Goal: Transaction & Acquisition: Purchase product/service

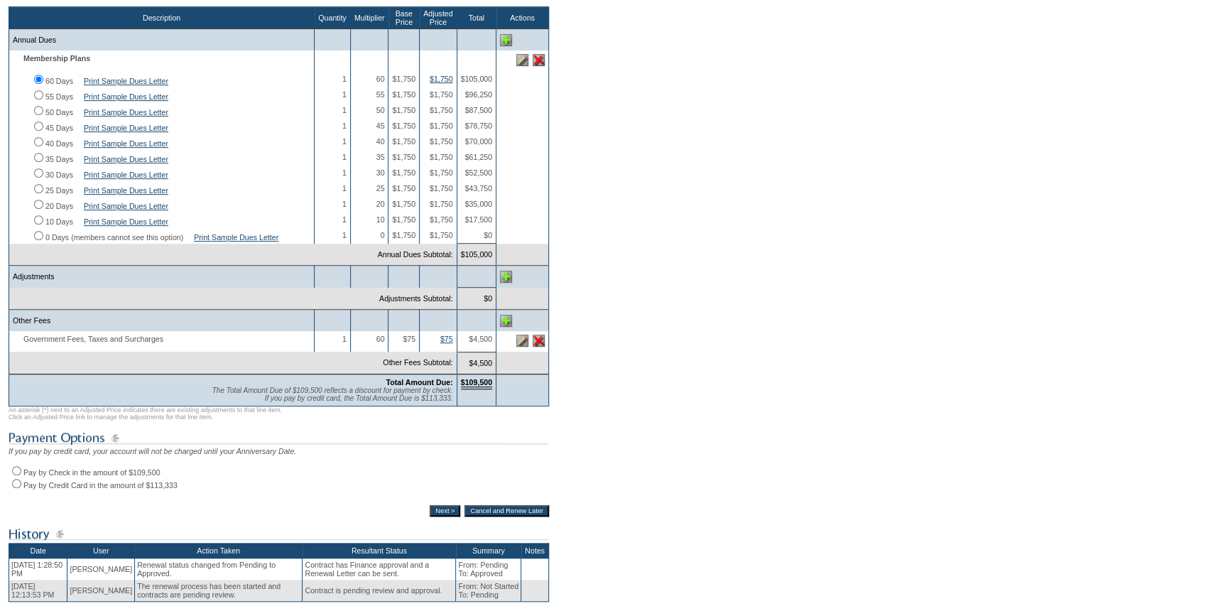
scroll to position [322, 0]
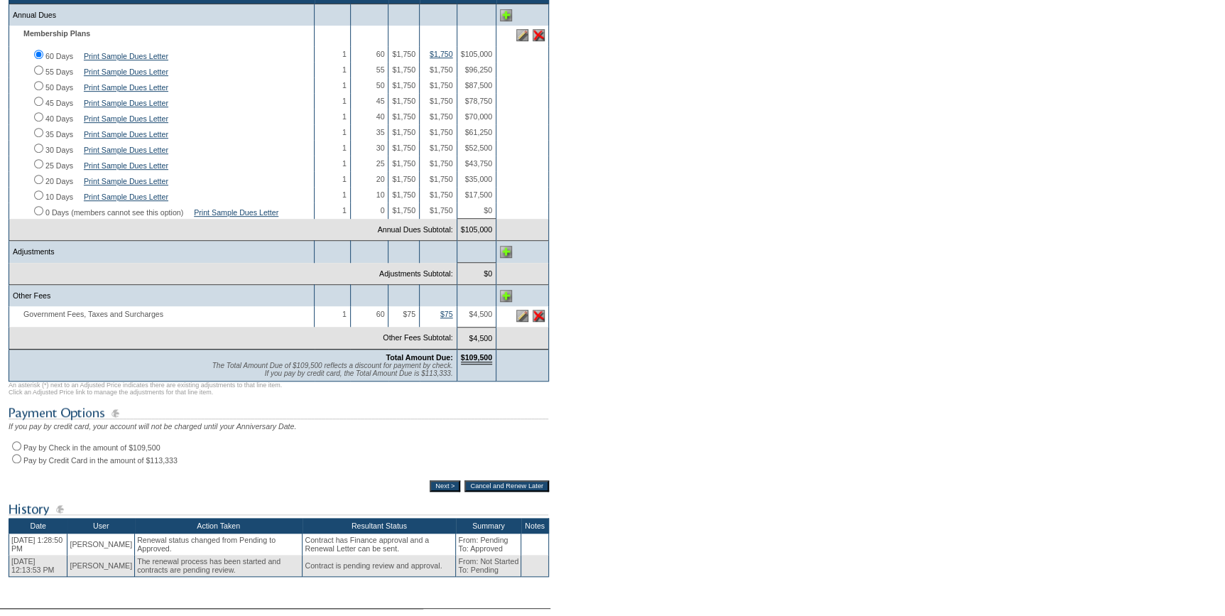
click at [14, 463] on input "Pay by Credit Card in the amount of $113,333" at bounding box center [16, 458] width 9 height 9
radio input "true"
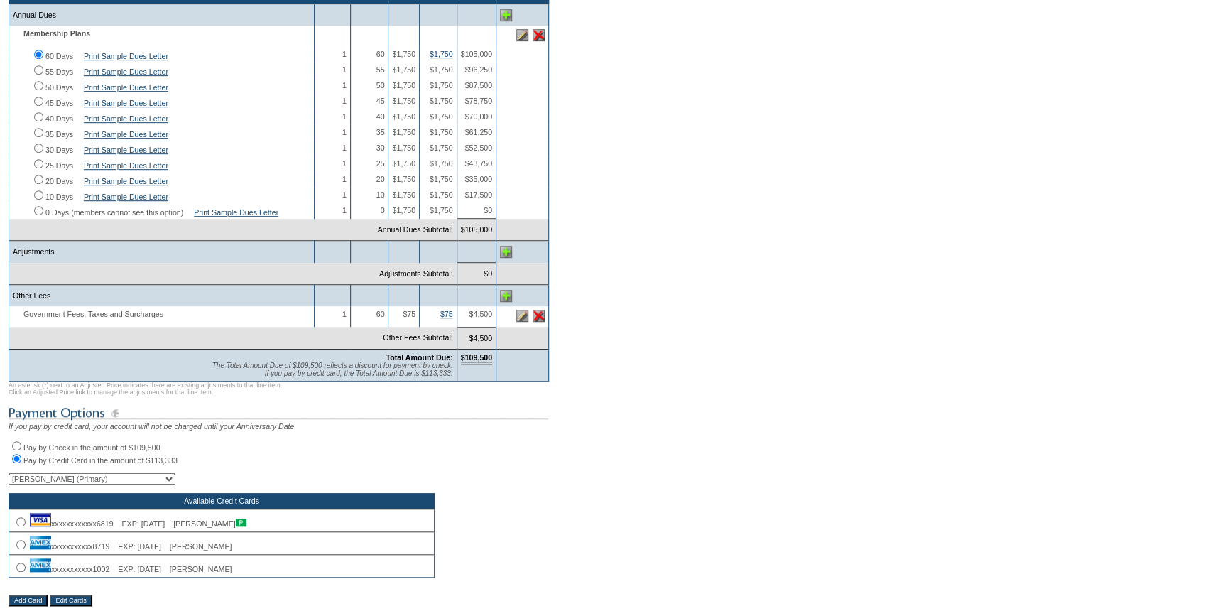
click at [17, 526] on input "radio" at bounding box center [20, 521] width 9 height 9
radio input "true"
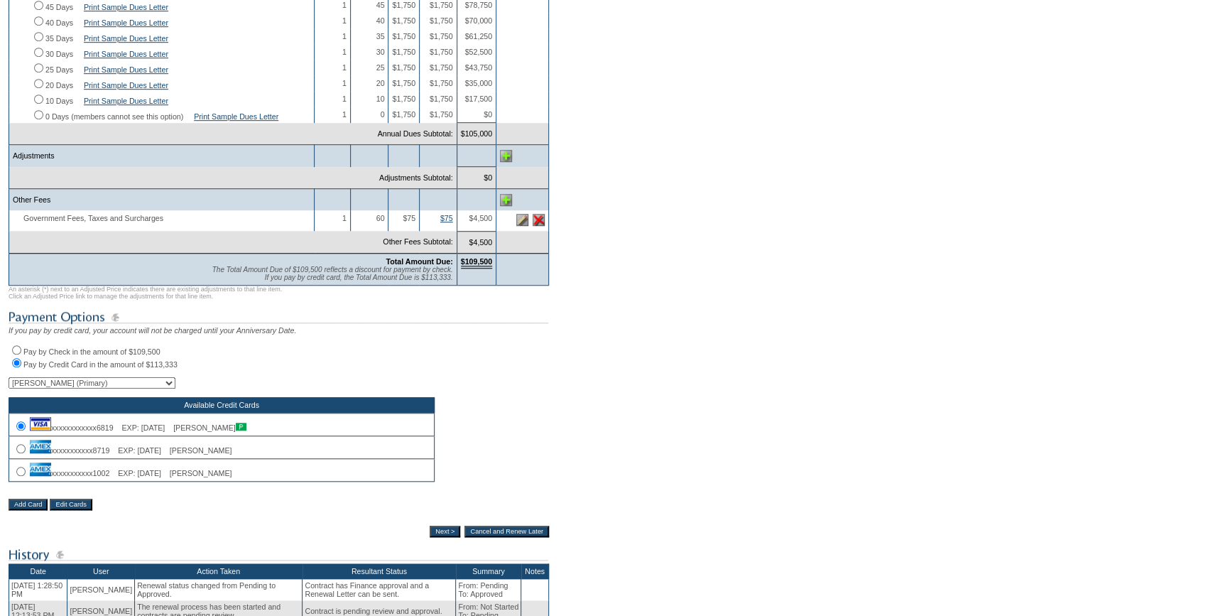
scroll to position [516, 0]
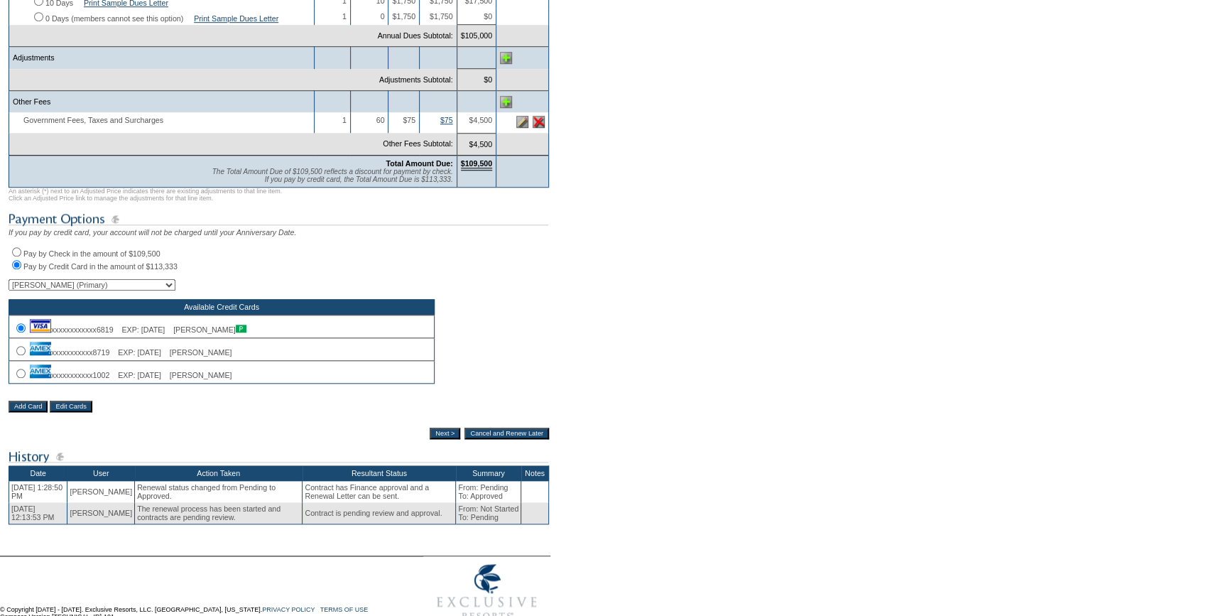
click at [436, 439] on input "Next >" at bounding box center [445, 433] width 31 height 11
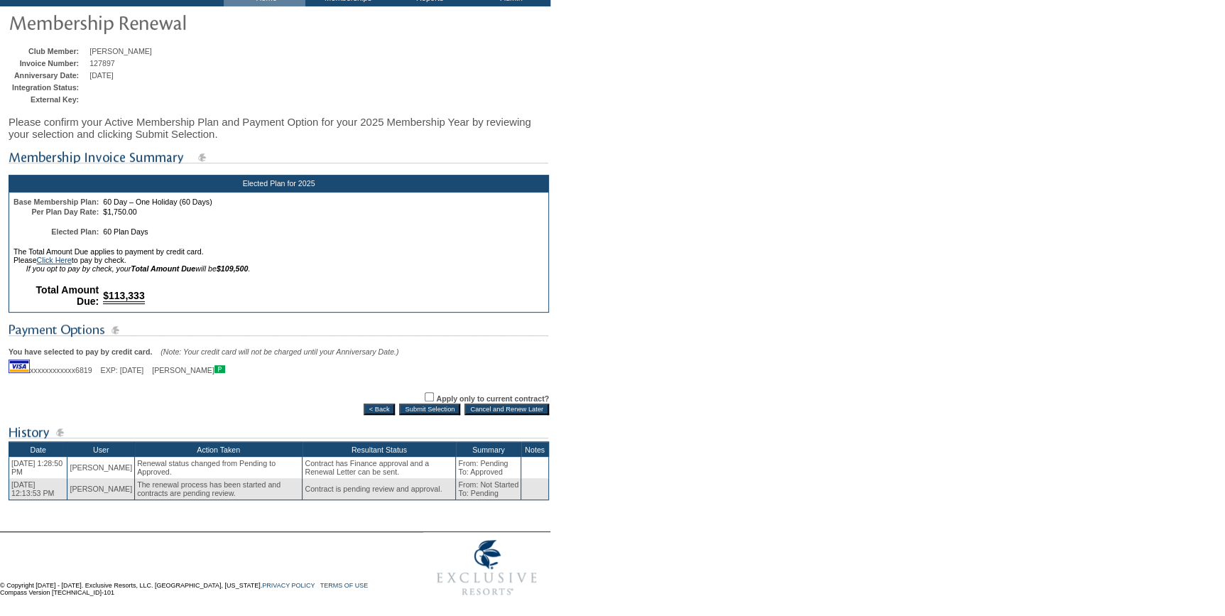
scroll to position [104, 0]
click at [424, 408] on input "Submit Selection" at bounding box center [429, 408] width 61 height 11
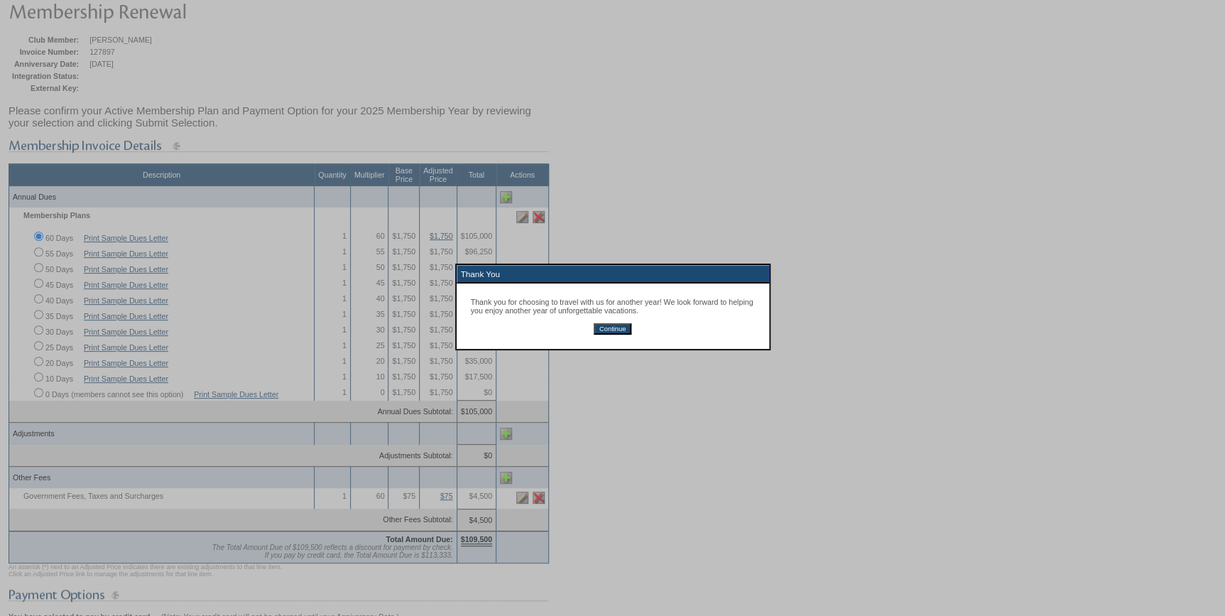
click at [622, 330] on input "Continue" at bounding box center [613, 328] width 38 height 11
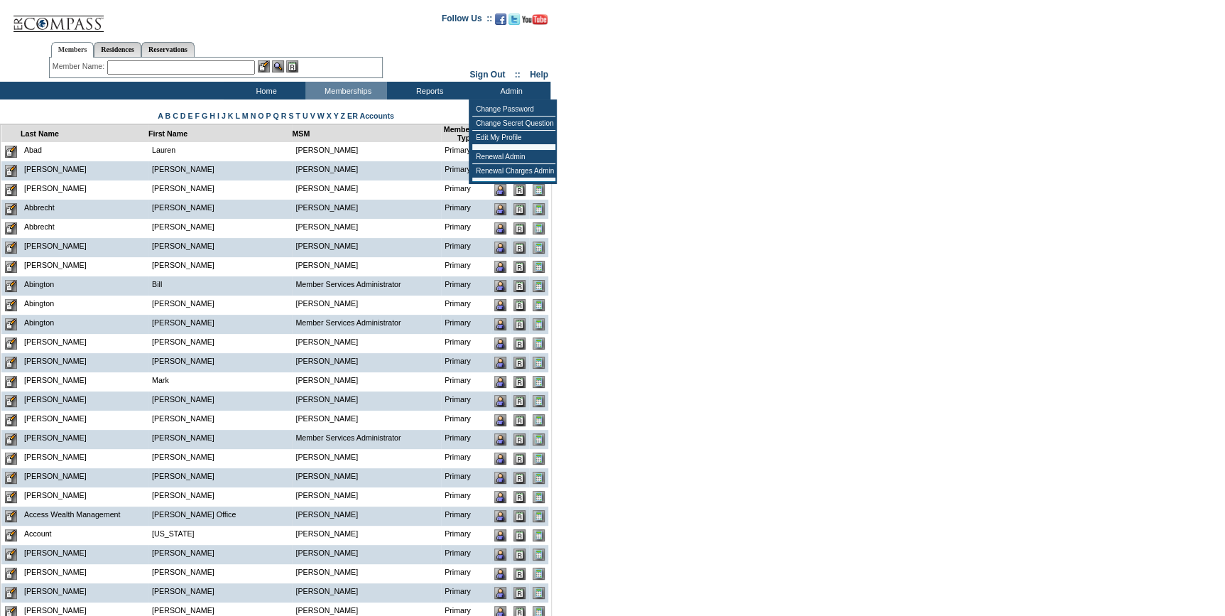
click at [512, 153] on td "Renewal Admin" at bounding box center [513, 157] width 83 height 14
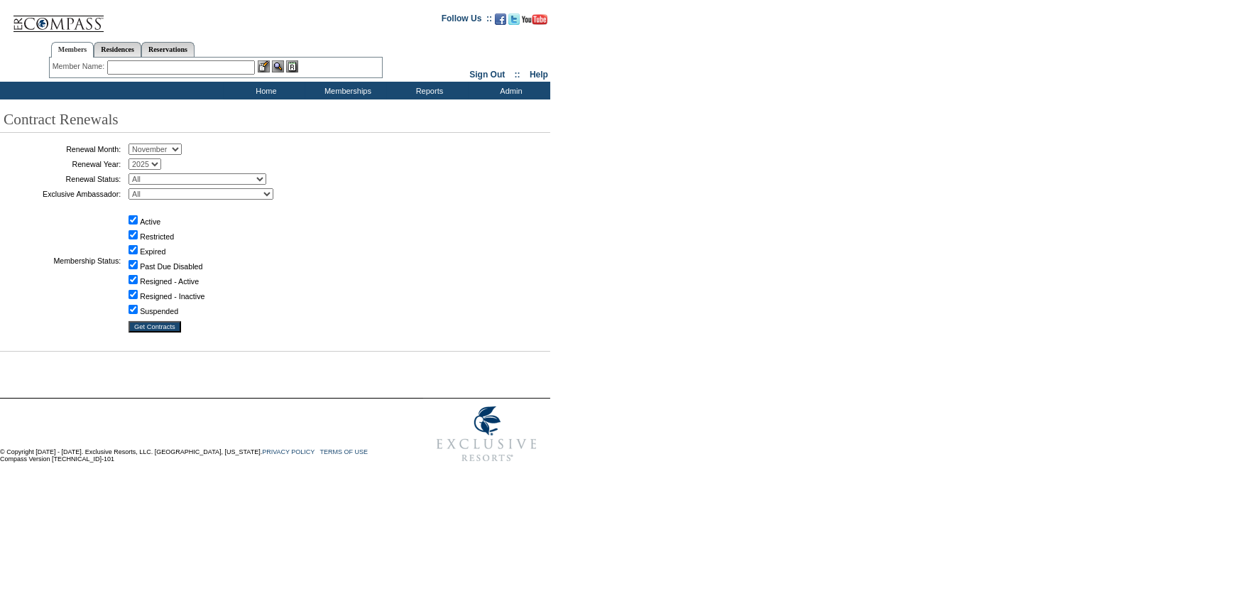
click at [151, 146] on select "January February March April May June July August September October November De…" at bounding box center [155, 148] width 53 height 11
select select "9"
click at [134, 144] on select "January February March April May June July August September October November De…" at bounding box center [155, 148] width 53 height 11
click at [188, 180] on select "All Not Started Pending Approved Election Made Election Changed No Response Man…" at bounding box center [198, 178] width 138 height 11
select select "5"
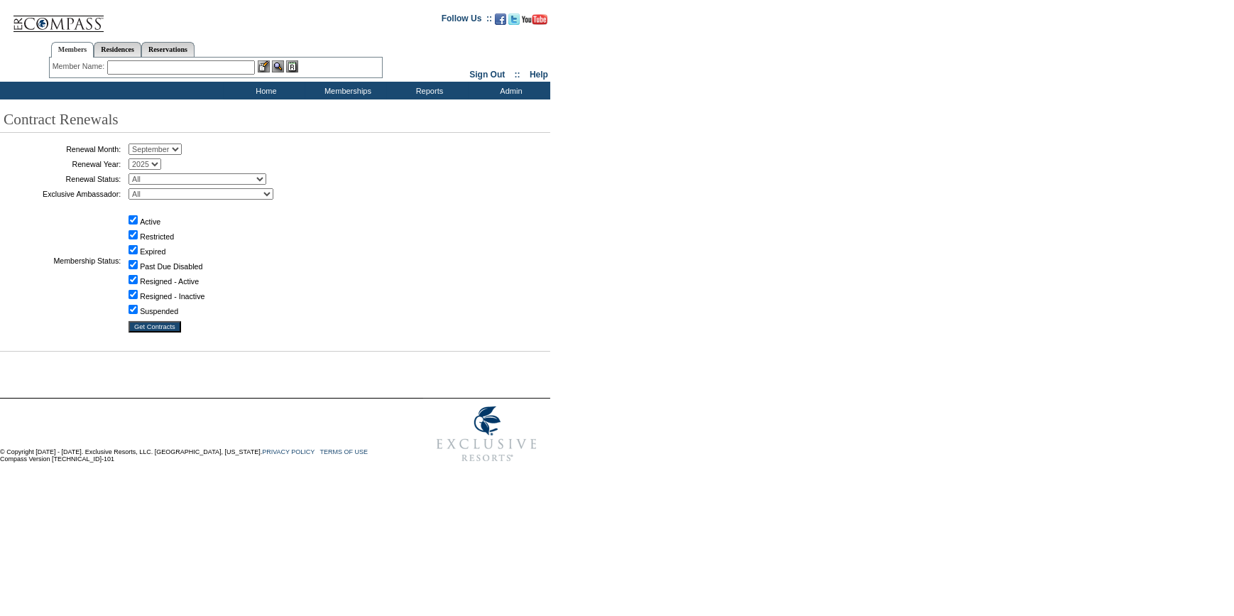
click at [134, 173] on select "All Not Started Pending Approved Election Made Election Changed No Response Man…" at bounding box center [198, 178] width 138 height 11
click at [156, 322] on input "Get Contracts" at bounding box center [155, 326] width 53 height 11
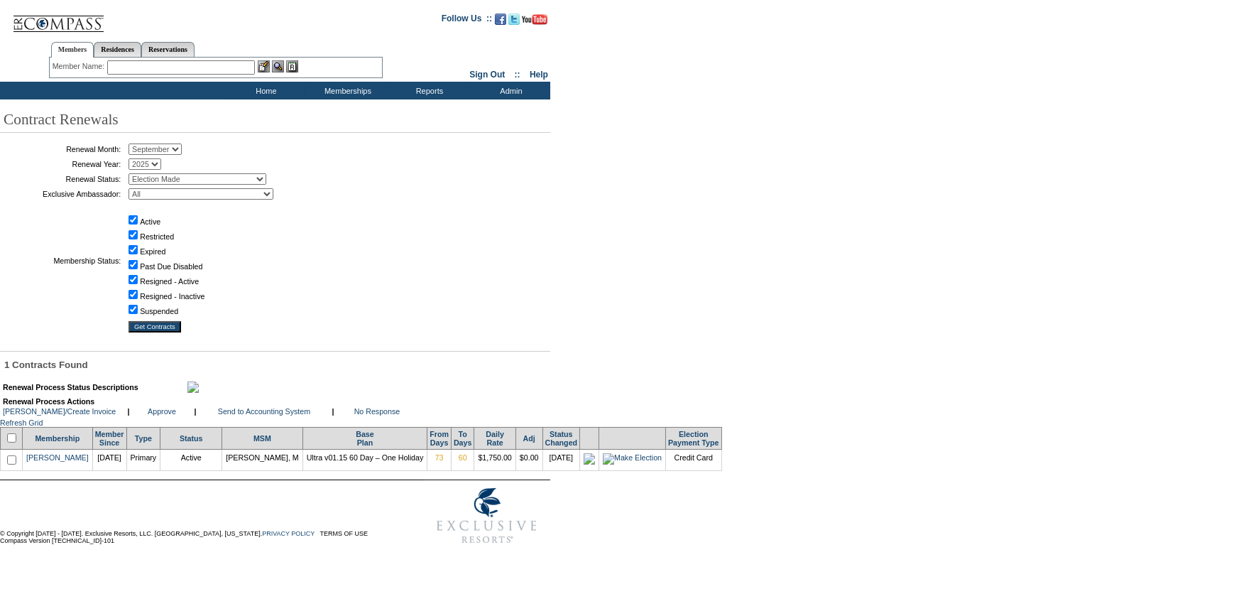
click at [11, 443] on input "checkbox" at bounding box center [11, 437] width 9 height 9
checkbox input "true"
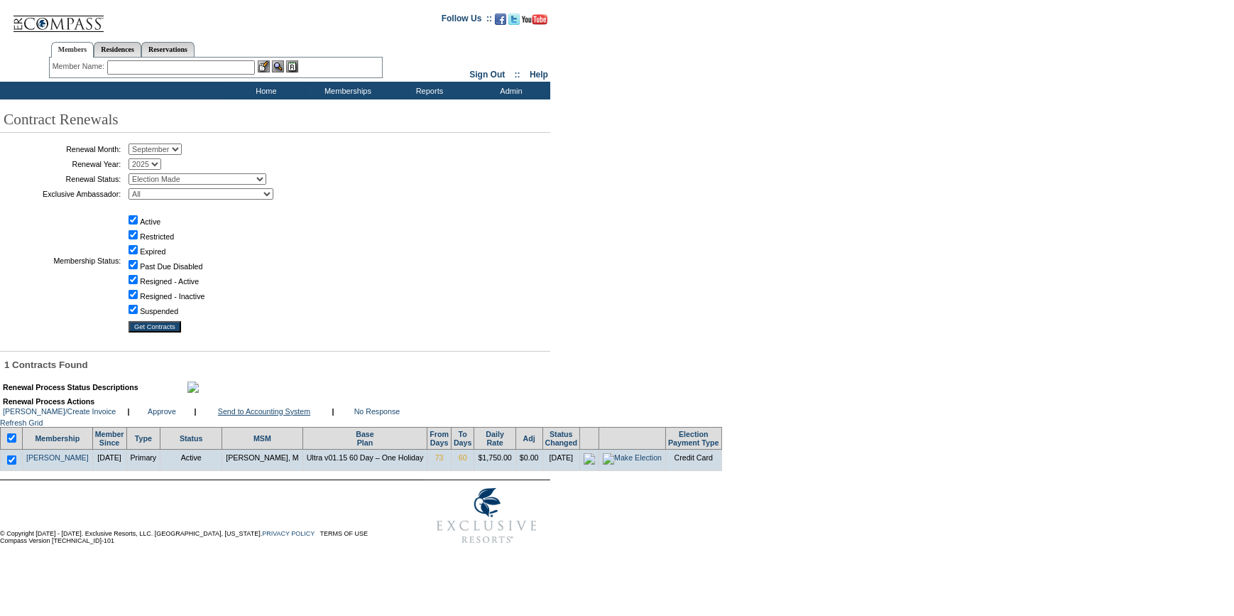
click at [259, 416] on link "Send to Accounting System" at bounding box center [264, 411] width 92 height 9
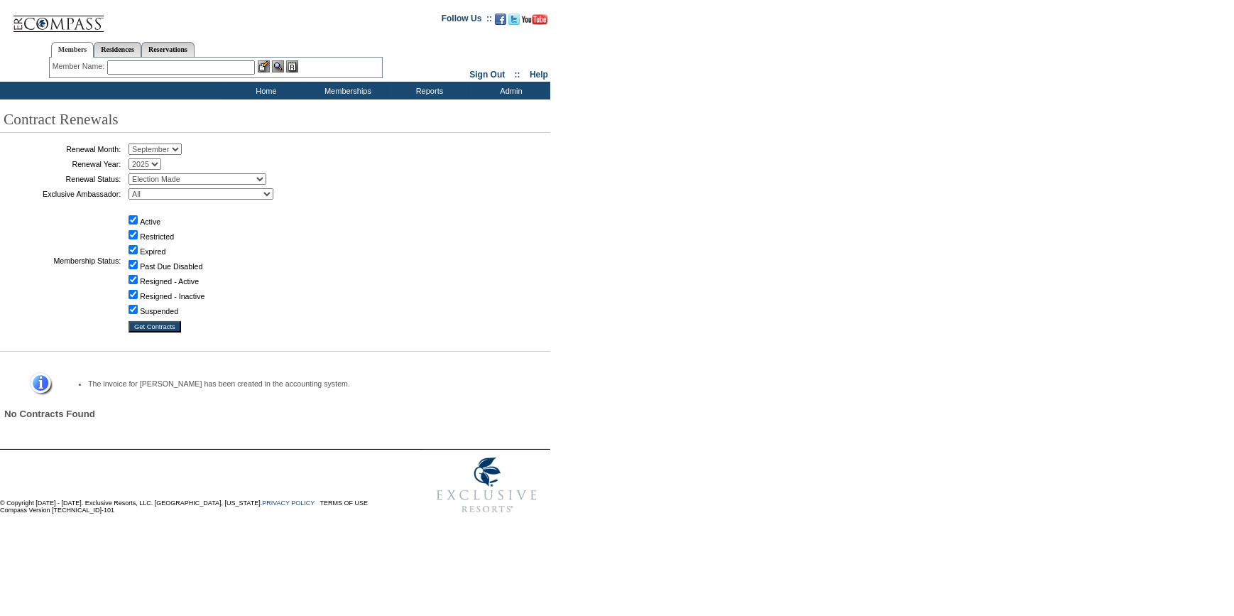
click at [191, 66] on input "text" at bounding box center [181, 67] width 148 height 14
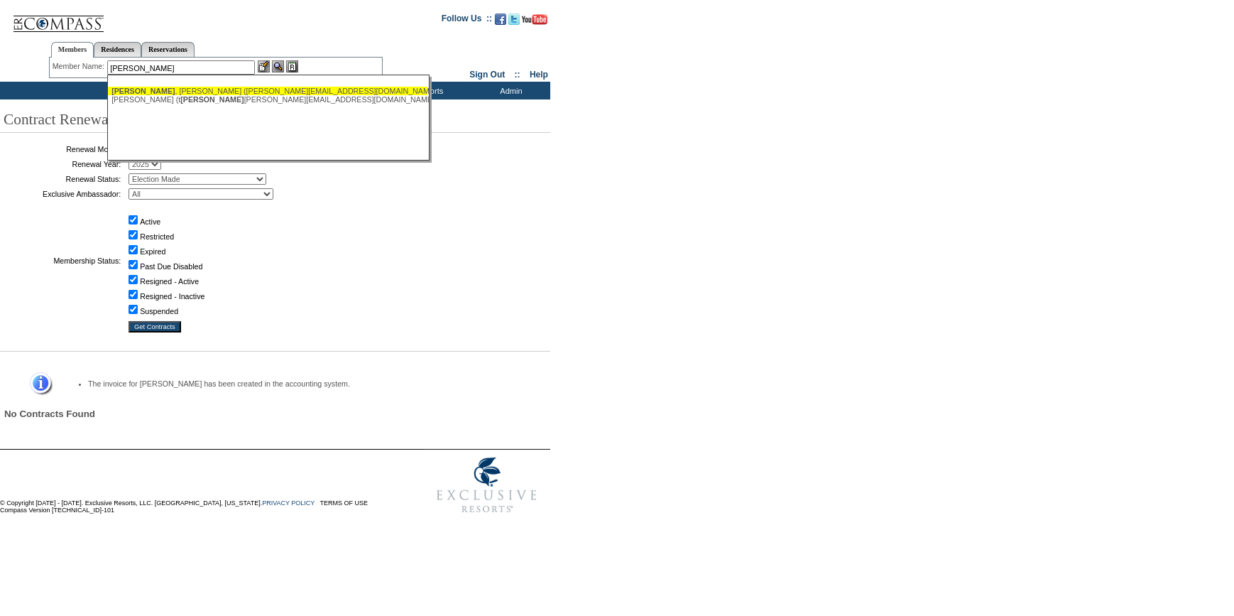
click at [186, 87] on div "[PERSON_NAME] ([PERSON_NAME][EMAIL_ADDRESS][DOMAIN_NAME])" at bounding box center [268, 91] width 313 height 9
type input "[PERSON_NAME] ([PERSON_NAME][EMAIL_ADDRESS][DOMAIN_NAME])"
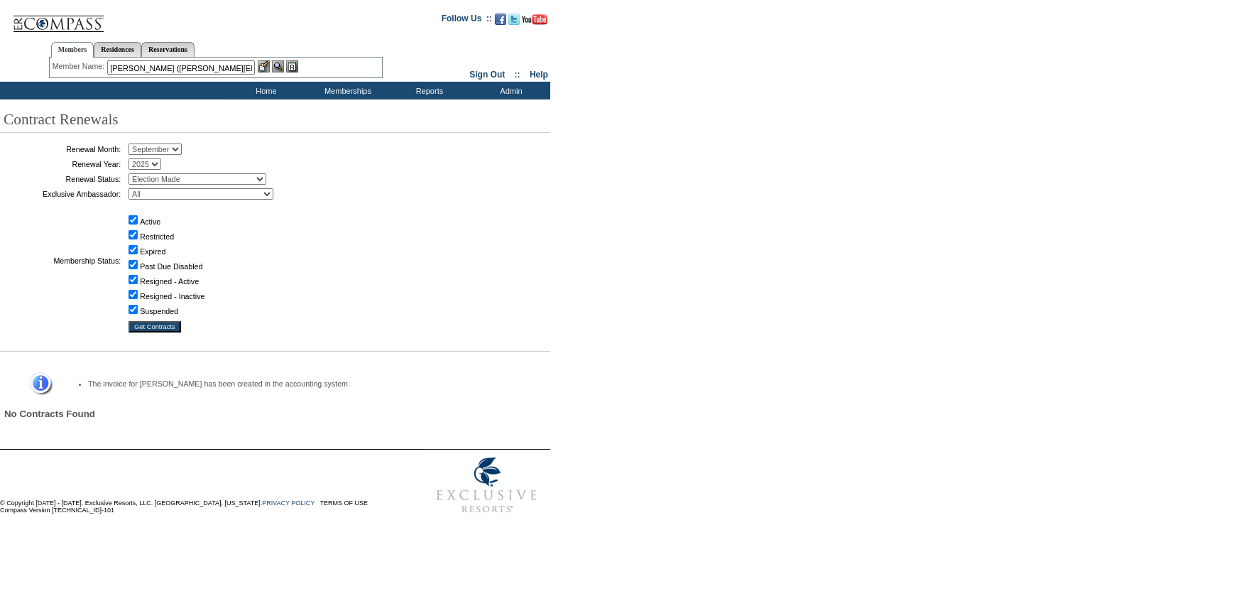
click at [267, 68] on img at bounding box center [264, 66] width 12 height 12
